Goal: Check status

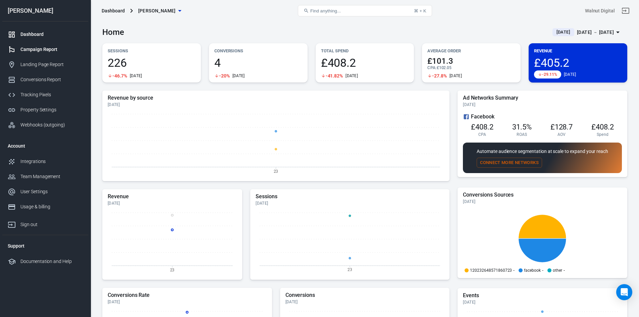
click at [44, 47] on div "Campaign Report" at bounding box center [51, 49] width 62 height 7
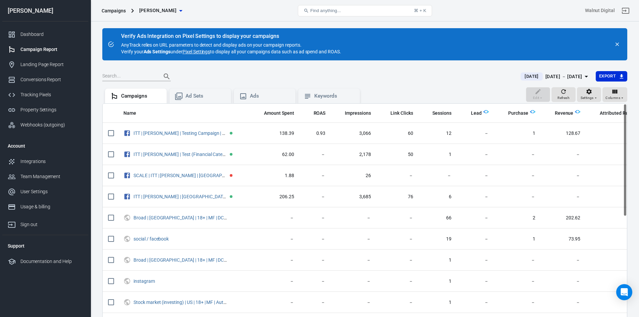
click at [522, 78] on span "[DATE]" at bounding box center [531, 76] width 19 height 7
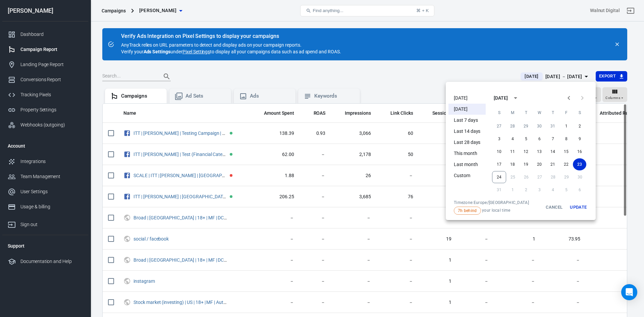
click at [471, 99] on li "[DATE]" at bounding box center [467, 98] width 37 height 11
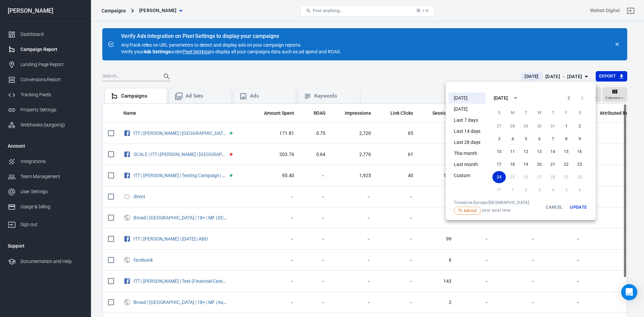
click at [424, 69] on div at bounding box center [322, 158] width 644 height 317
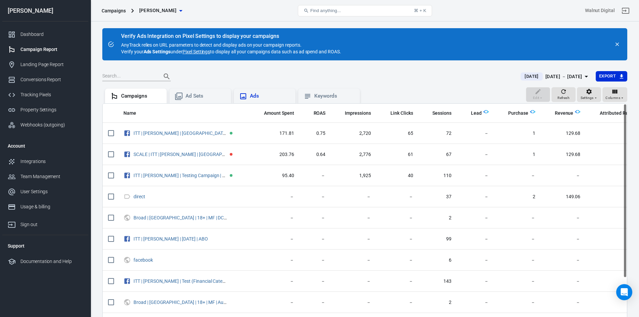
click at [249, 91] on div "Ads" at bounding box center [265, 96] width 62 height 15
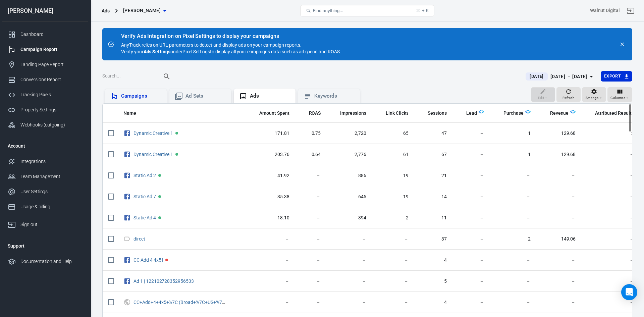
click at [155, 96] on div "Campaigns" at bounding box center [141, 96] width 40 height 7
